Goal: Task Accomplishment & Management: Manage account settings

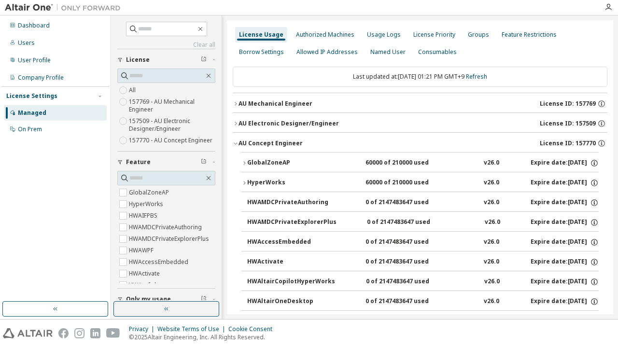
click at [236, 101] on icon "button" at bounding box center [236, 104] width 6 height 6
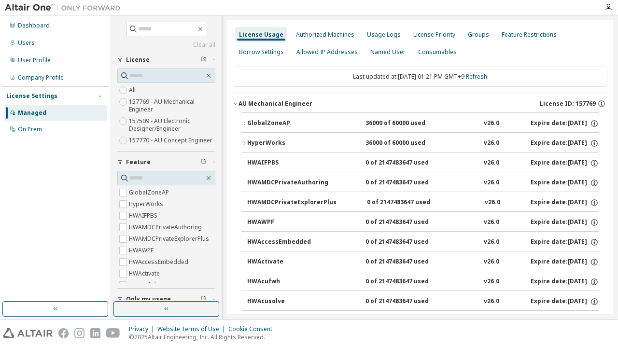
click at [242, 122] on icon "button" at bounding box center [244, 124] width 6 height 6
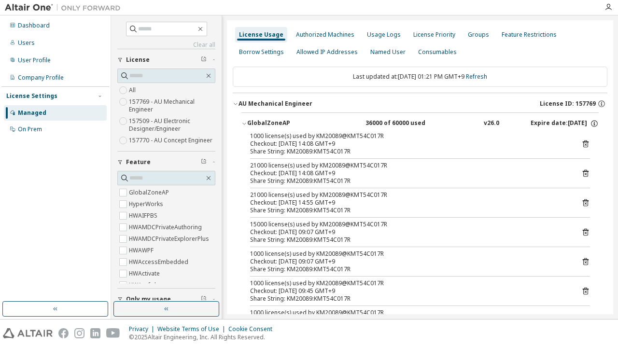
click at [233, 103] on icon "button" at bounding box center [236, 104] width 6 height 6
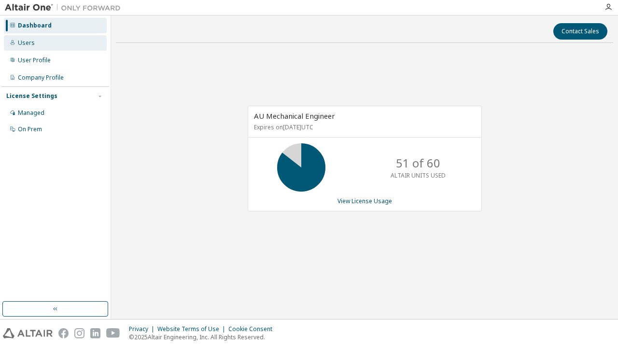
click at [57, 42] on div "Users" at bounding box center [55, 42] width 103 height 15
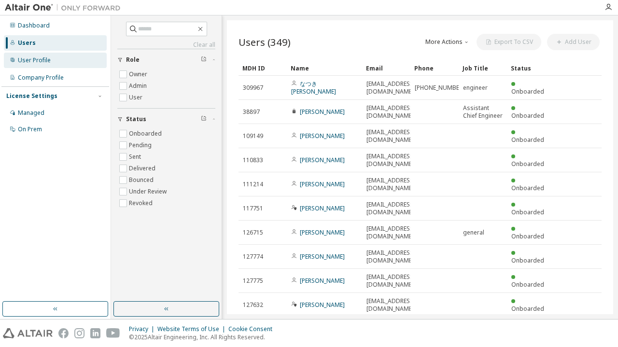
click at [50, 57] on div "User Profile" at bounding box center [55, 60] width 103 height 15
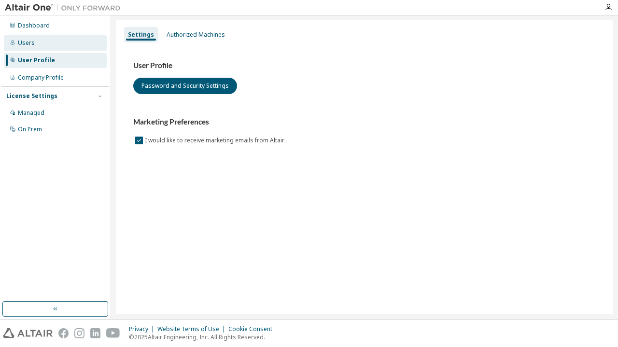
click at [54, 46] on div "Users" at bounding box center [55, 42] width 103 height 15
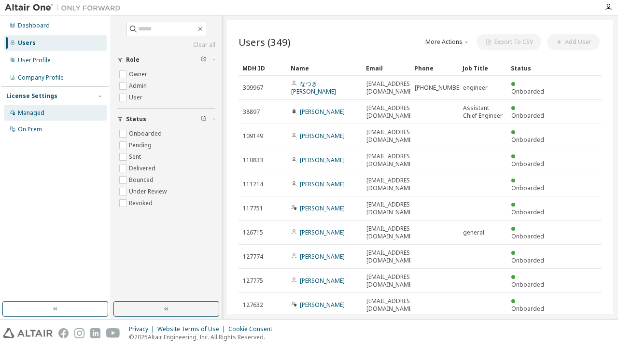
click at [52, 111] on div "Managed" at bounding box center [55, 112] width 103 height 15
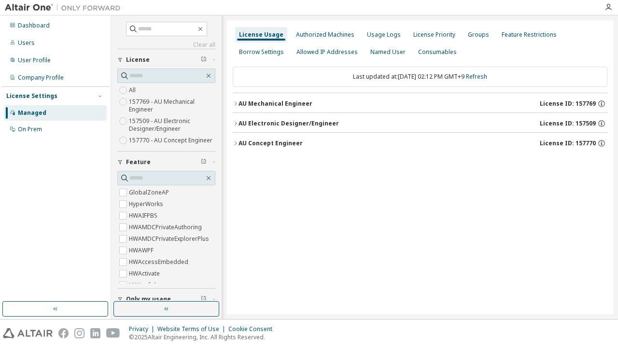
click at [241, 103] on div "AU Mechanical Engineer" at bounding box center [276, 104] width 74 height 8
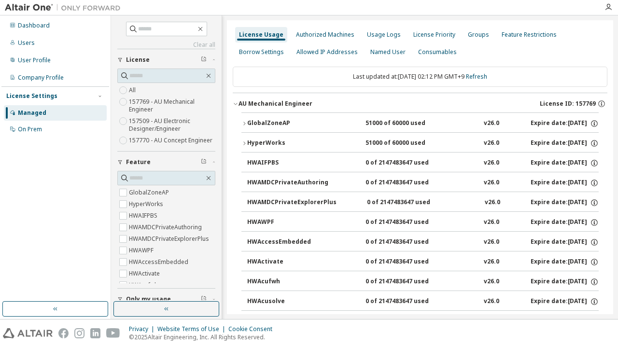
click at [245, 116] on button "GlobalZoneAP 51000 of 60000 used v26.0 Expire date: 2026-10-01" at bounding box center [419, 123] width 357 height 21
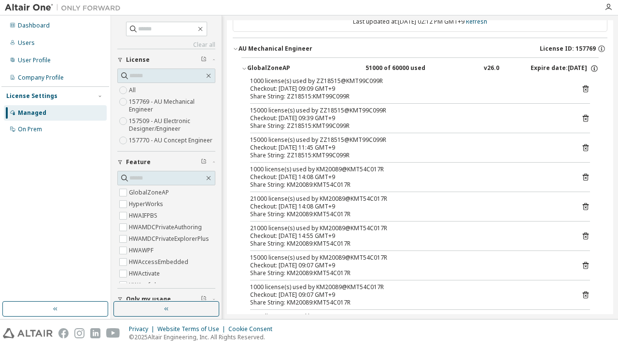
scroll to position [48, 0]
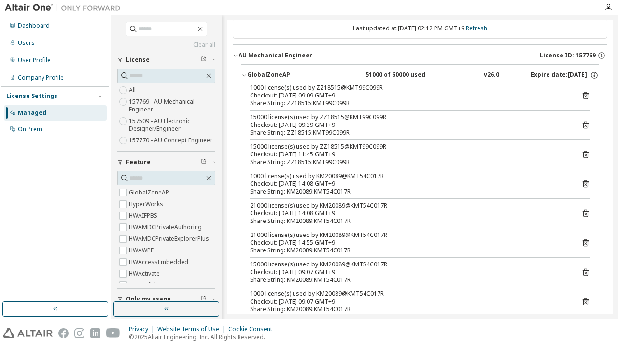
click at [241, 76] on icon "button" at bounding box center [244, 75] width 6 height 6
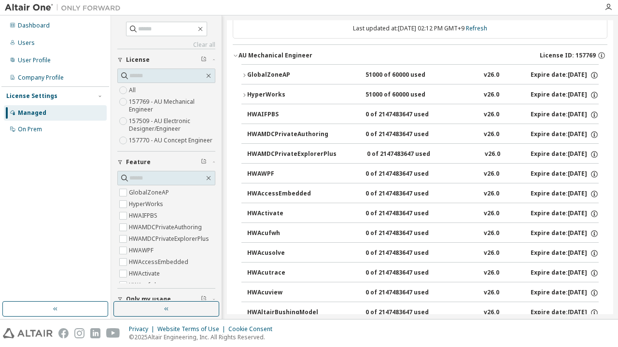
click at [237, 57] on icon "button" at bounding box center [236, 56] width 6 height 6
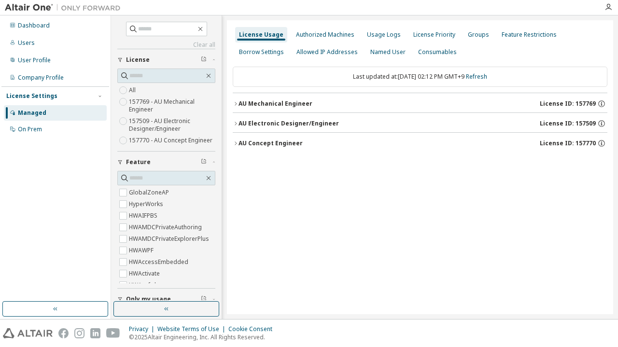
scroll to position [0, 0]
click at [464, 34] on div "Groups" at bounding box center [478, 34] width 29 height 15
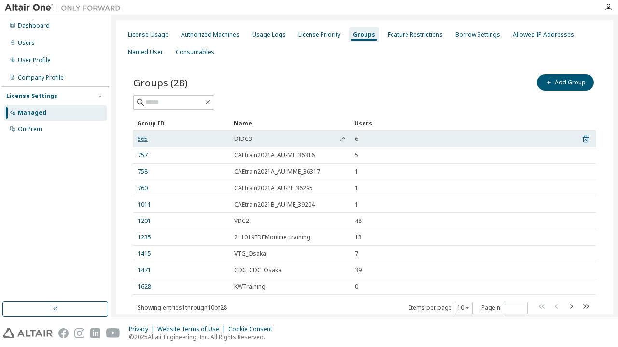
click at [145, 136] on link "565" at bounding box center [143, 139] width 10 height 8
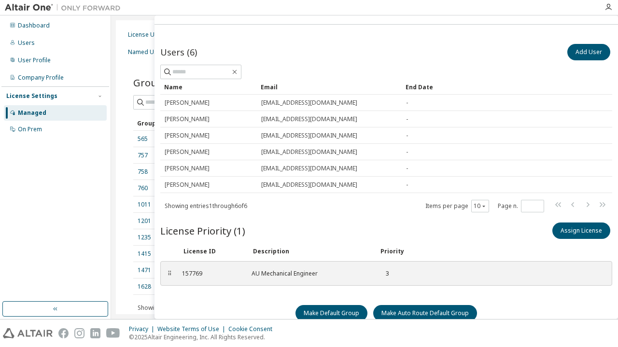
click at [133, 73] on div "Groups (28) Add Group Clear Load Save Save As Field Operator Value Select filte…" at bounding box center [365, 200] width 486 height 279
click at [137, 32] on div "License Usage" at bounding box center [148, 35] width 41 height 8
